Goal: Information Seeking & Learning: Find specific fact

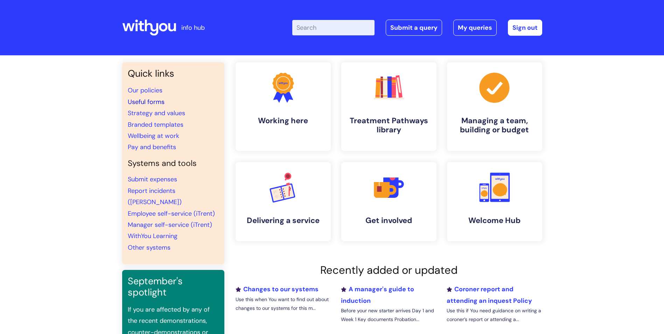
click at [140, 100] on link "Useful forms" at bounding box center [146, 102] width 37 height 8
click at [146, 99] on link "Useful forms" at bounding box center [146, 102] width 37 height 8
click at [154, 148] on link "Pay and benefits" at bounding box center [152, 147] width 48 height 8
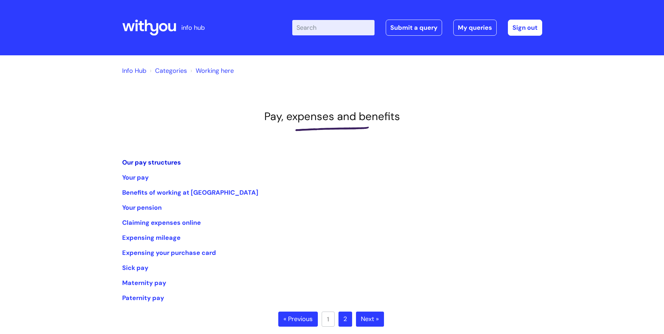
click at [149, 159] on link "Our pay structures" at bounding box center [151, 162] width 59 height 8
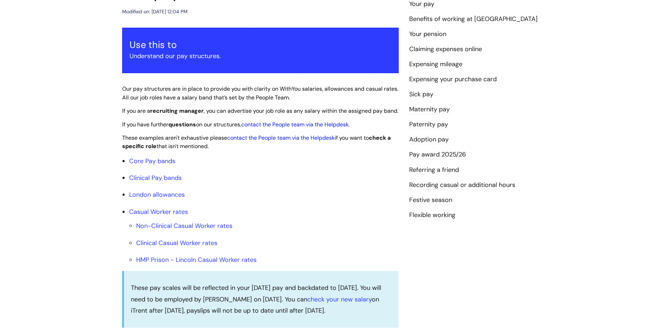
scroll to position [105, 0]
click at [157, 165] on link "Core Pay bands" at bounding box center [152, 160] width 46 height 8
click at [162, 165] on link "Core Pay bands" at bounding box center [152, 160] width 46 height 8
click at [144, 165] on link "Core Pay bands" at bounding box center [152, 160] width 46 height 8
